Goal: Information Seeking & Learning: Learn about a topic

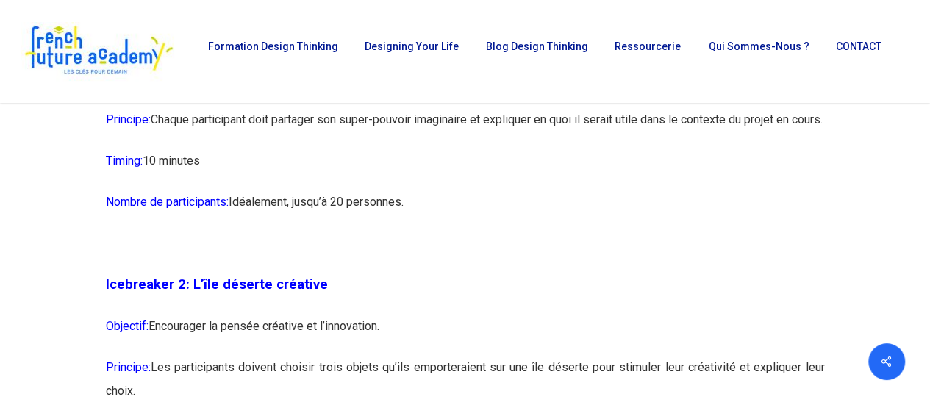
scroll to position [1249, 0]
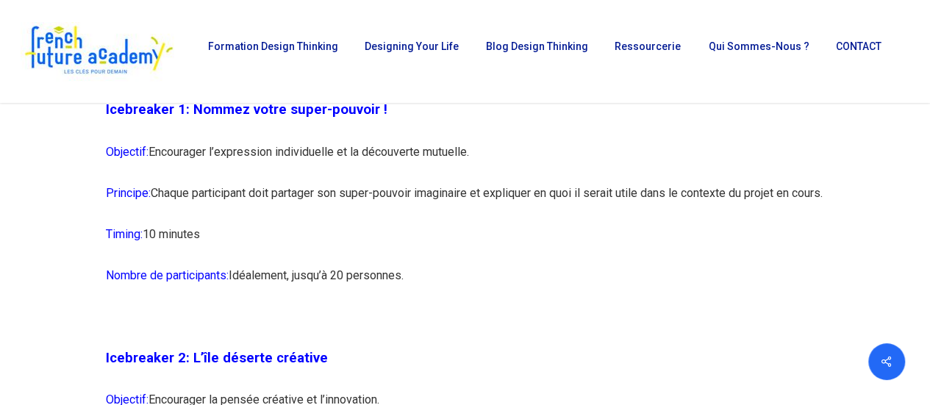
click at [239, 148] on p "Objectif: Encourager l’expression individuelle et la découverte mutuelle." at bounding box center [465, 160] width 719 height 41
click at [223, 146] on p "Objectif: Encourager l’expression individuelle et la découverte mutuelle." at bounding box center [465, 160] width 719 height 41
click at [257, 188] on p "Principe: Chaque participant doit partager son super-pouvoir imaginaire et expl…" at bounding box center [465, 201] width 719 height 41
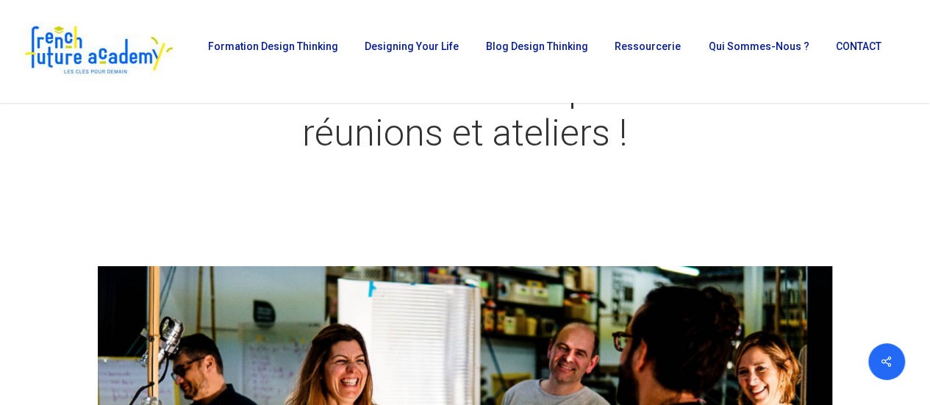
scroll to position [0, 0]
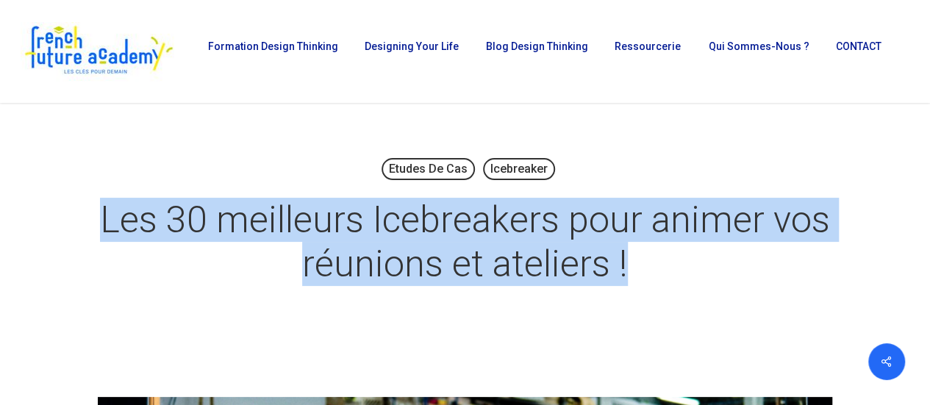
drag, startPoint x: 104, startPoint y: 220, endPoint x: 755, endPoint y: 312, distance: 657.6
copy h1 "Les 30 meilleurs Icebreakers pour animer vos réunions et ateliers !"
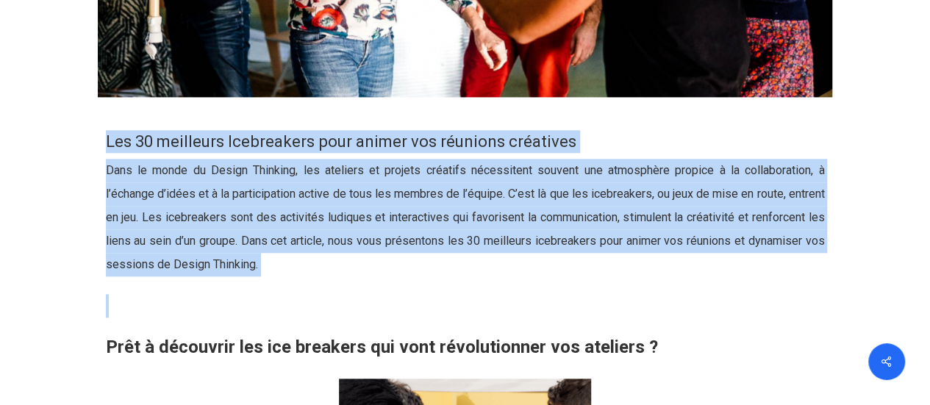
scroll to position [735, 0]
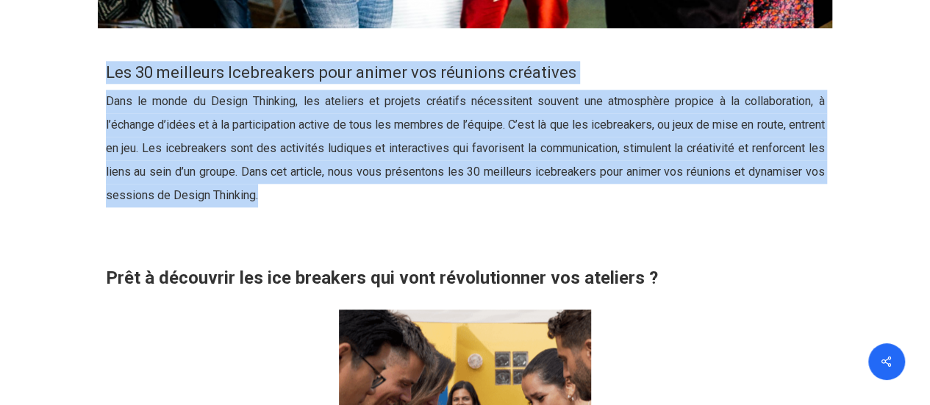
drag, startPoint x: 87, startPoint y: 142, endPoint x: 484, endPoint y: 205, distance: 401.8
click at [484, 205] on div "Les 30 meilleurs Icebreakers pour animer vos réunions créatives Dans le monde d…" at bounding box center [465, 305] width 735 height 518
copy div "Les 30 meilleurs Icebreakers pour animer vos réunions créatives Dans le monde d…"
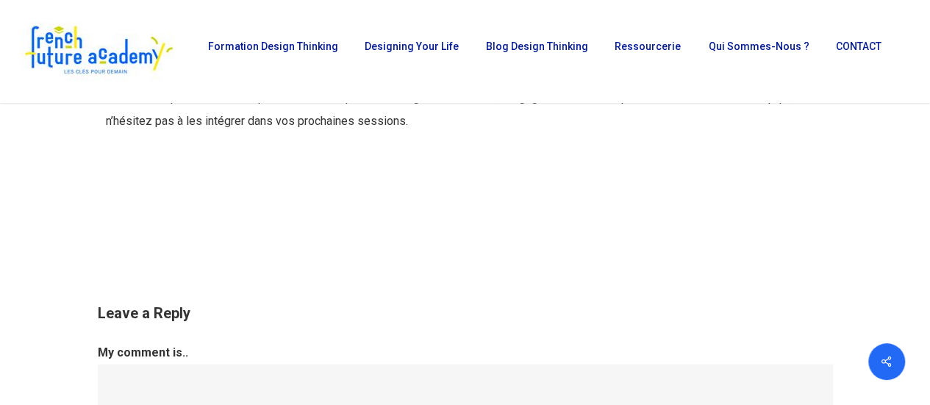
scroll to position [14991, 0]
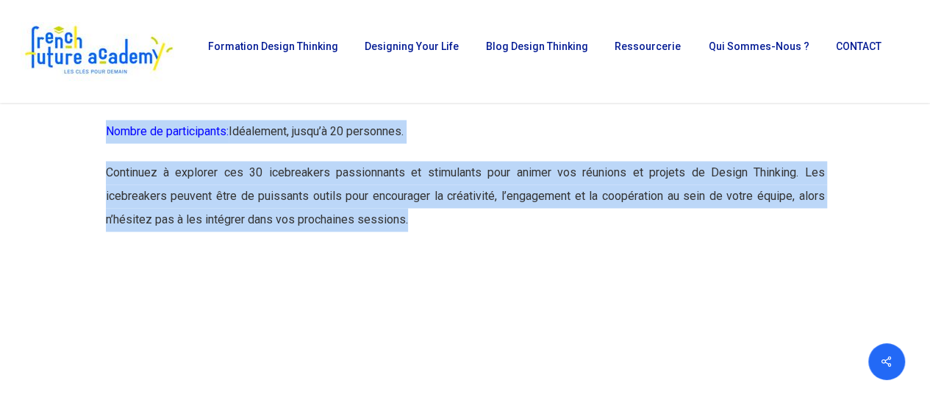
drag, startPoint x: 90, startPoint y: 179, endPoint x: 511, endPoint y: 290, distance: 436.2
copy div "Loremipsum 0: Dolors ametc adipi-elitsed ! Doeiusmo: Temporinci u’laboreetdo ma…"
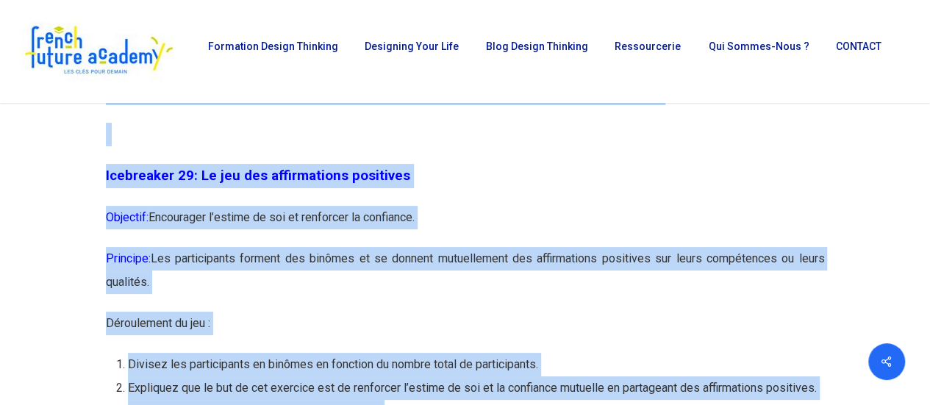
scroll to position [13742, 0]
